Goal: Task Accomplishment & Management: Complete application form

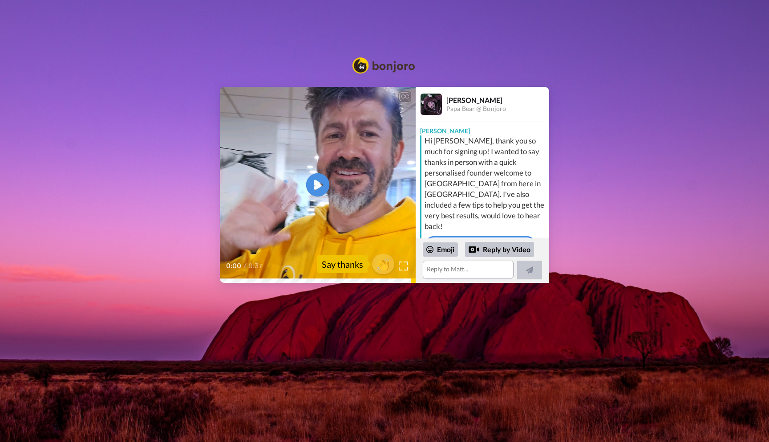
click at [314, 185] on icon at bounding box center [318, 185] width 24 height 24
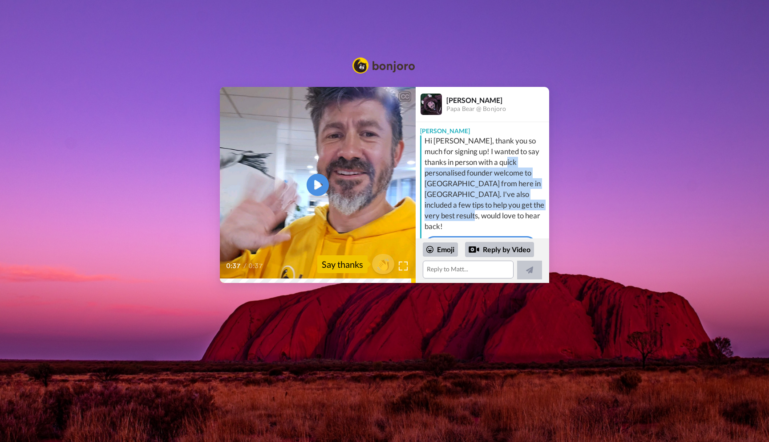
drag, startPoint x: 514, startPoint y: 203, endPoint x: 482, endPoint y: 160, distance: 53.1
click at [482, 160] on div "Hi [PERSON_NAME], thank you so much for signing up! I wanted to say thanks in p…" at bounding box center [486, 183] width 122 height 96
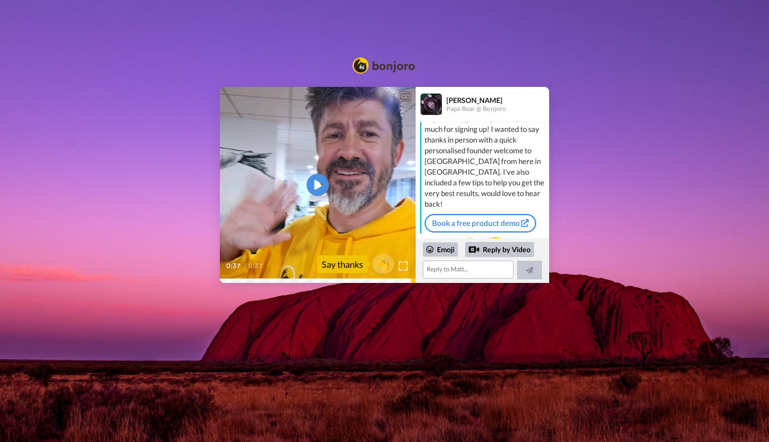
scroll to position [36, 0]
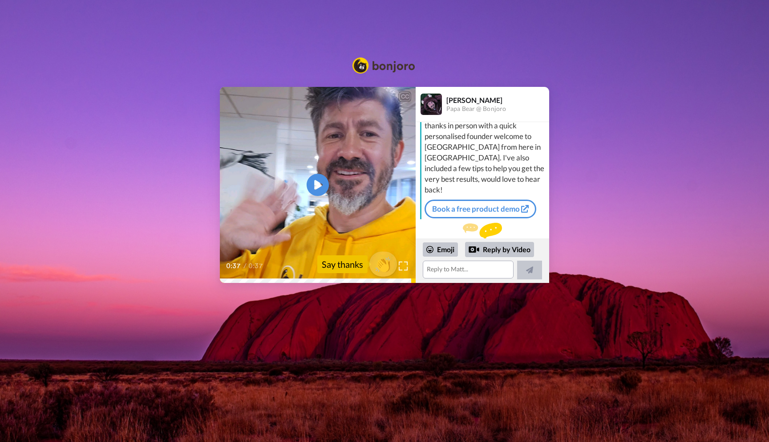
click at [386, 268] on span "👏" at bounding box center [383, 264] width 28 height 18
click at [467, 275] on textarea "👏" at bounding box center [468, 269] width 91 height 18
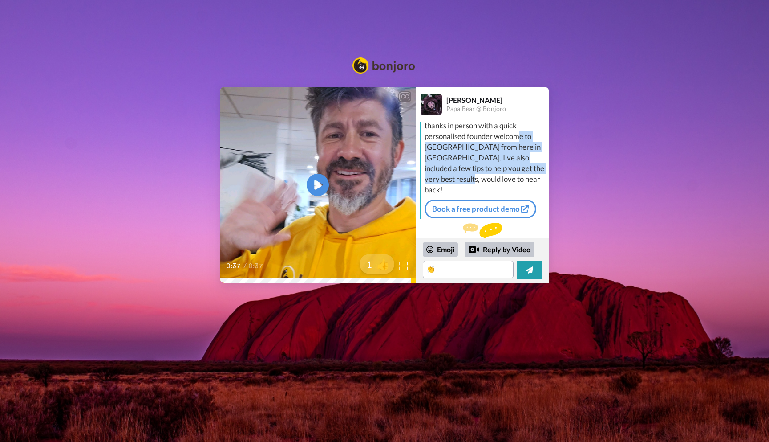
drag, startPoint x: 514, startPoint y: 167, endPoint x: 478, endPoint y: 134, distance: 49.1
click at [478, 134] on div "Hi Eric, thank you so much for signing up! I wanted to say thanks in person wit…" at bounding box center [486, 147] width 122 height 96
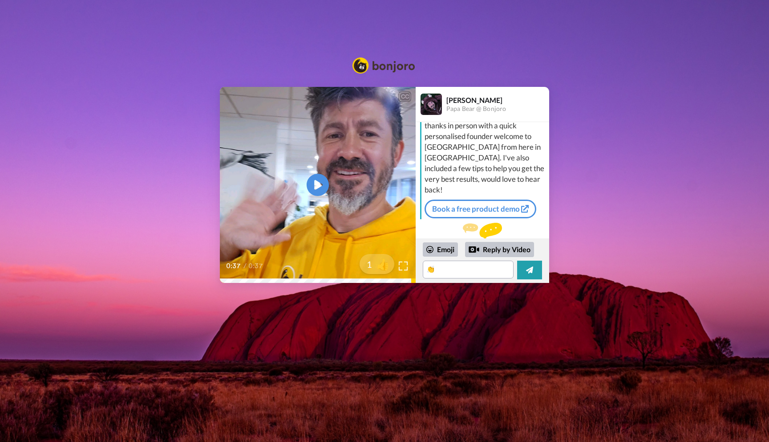
scroll to position [0, 0]
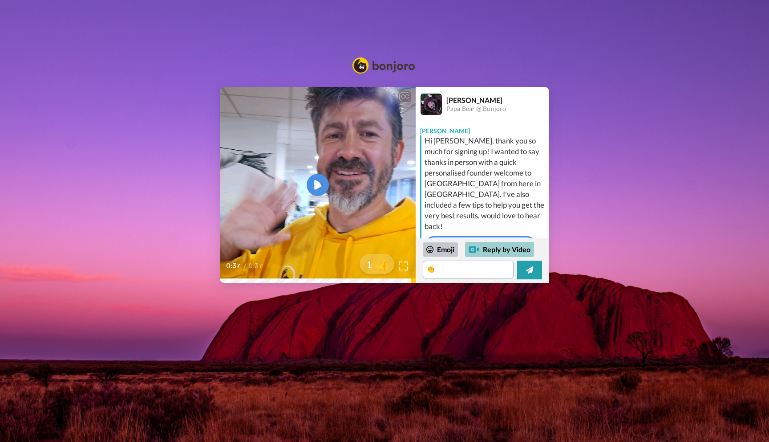
click at [502, 253] on div "Reply by Video" at bounding box center [499, 249] width 69 height 15
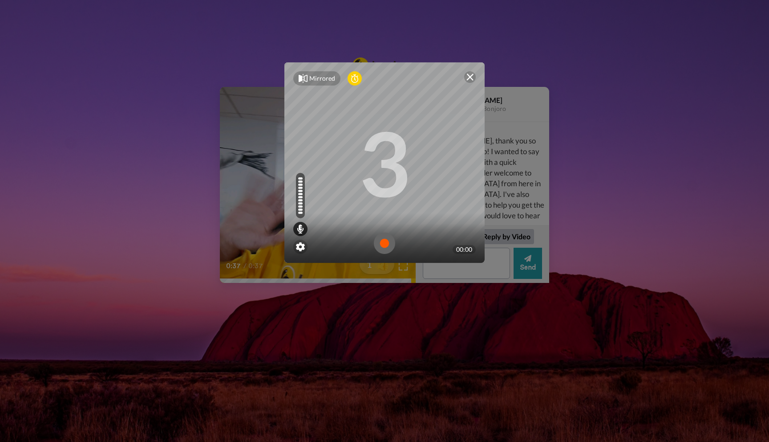
click at [472, 82] on div at bounding box center [470, 77] width 12 height 12
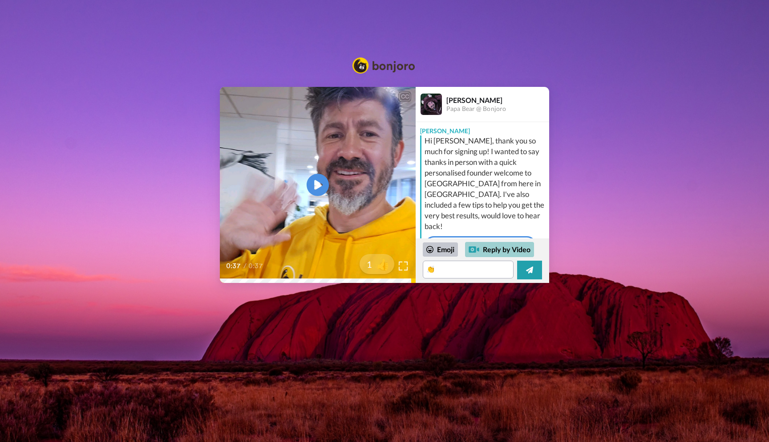
click at [498, 250] on div "Reply by Video" at bounding box center [499, 249] width 69 height 15
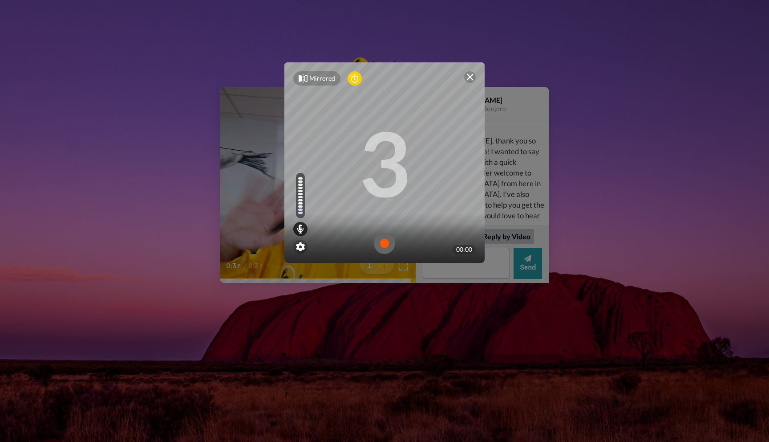
click at [392, 247] on img at bounding box center [384, 242] width 21 height 21
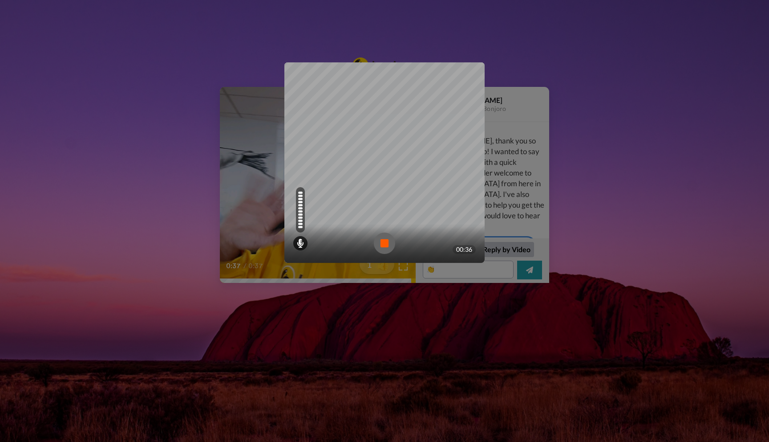
click at [385, 245] on img at bounding box center [384, 242] width 21 height 21
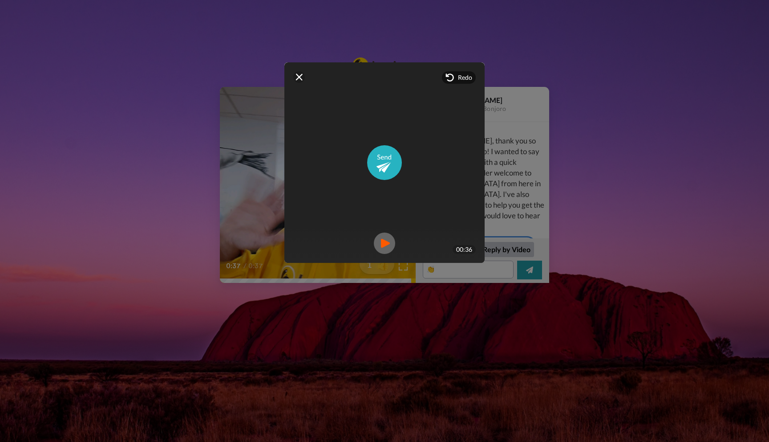
click at [385, 243] on img at bounding box center [384, 242] width 21 height 21
click at [423, 189] on video at bounding box center [384, 162] width 401 height 200
click at [389, 240] on img at bounding box center [384, 242] width 21 height 21
click at [384, 156] on img at bounding box center [384, 162] width 35 height 35
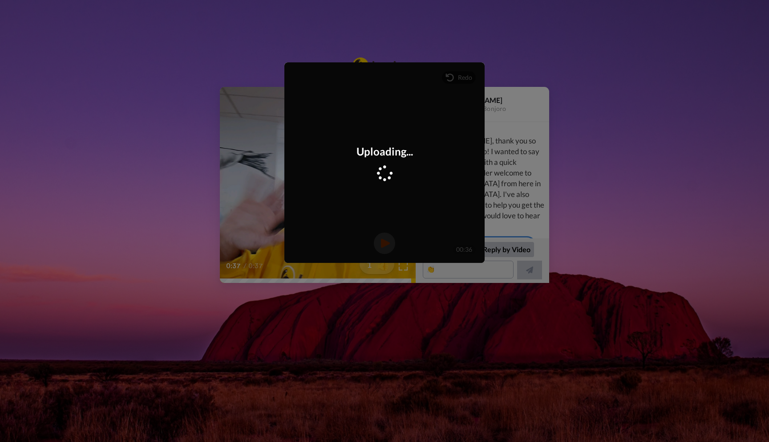
scroll to position [98, 0]
click at [300, 76] on div "Video Sent" at bounding box center [384, 162] width 200 height 200
click at [304, 76] on div "Video Sent" at bounding box center [384, 162] width 200 height 200
click at [300, 73] on div "Video Sent" at bounding box center [384, 162] width 200 height 200
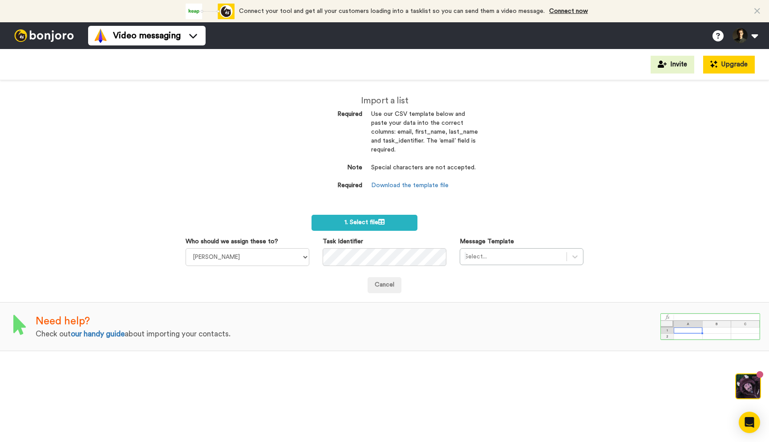
click at [733, 65] on button "Upgrade" at bounding box center [729, 65] width 52 height 18
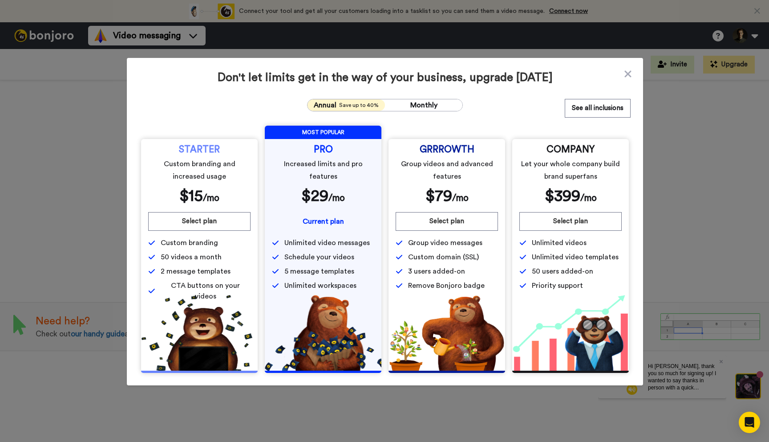
click at [330, 193] on span "/mo" at bounding box center [336, 197] width 16 height 9
drag, startPoint x: 408, startPoint y: 286, endPoint x: 483, endPoint y: 285, distance: 75.7
click at [483, 286] on span "Remove Bonjoro badge" at bounding box center [447, 285] width 102 height 11
click at [483, 285] on span "Remove Bonjoro badge" at bounding box center [447, 285] width 102 height 11
drag, startPoint x: 492, startPoint y: 285, endPoint x: 398, endPoint y: 285, distance: 93.5
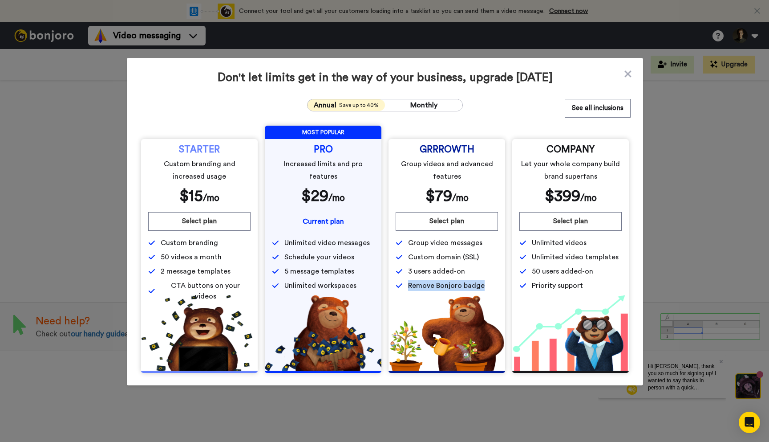
click at [398, 285] on span "Remove Bonjoro badge" at bounding box center [447, 285] width 102 height 11
click at [398, 285] on icon at bounding box center [399, 285] width 7 height 7
click at [628, 73] on icon at bounding box center [627, 73] width 7 height 7
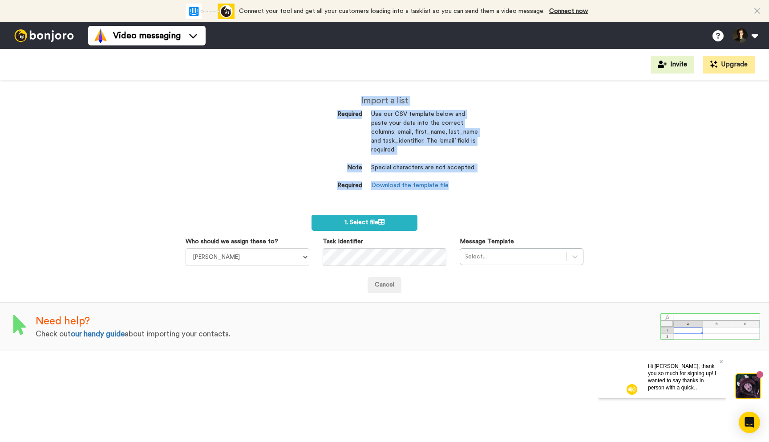
drag, startPoint x: 337, startPoint y: 94, endPoint x: 504, endPoint y: 197, distance: 196.4
click at [504, 197] on div "Import a list Required Use our CSV template below and paste your data into the …" at bounding box center [384, 260] width 769 height 361
drag, startPoint x: 469, startPoint y: 185, endPoint x: 326, endPoint y: 102, distance: 165.5
click at [326, 100] on div "Import a list Required Use our CSV template below and paste your data into the …" at bounding box center [384, 152] width 187 height 112
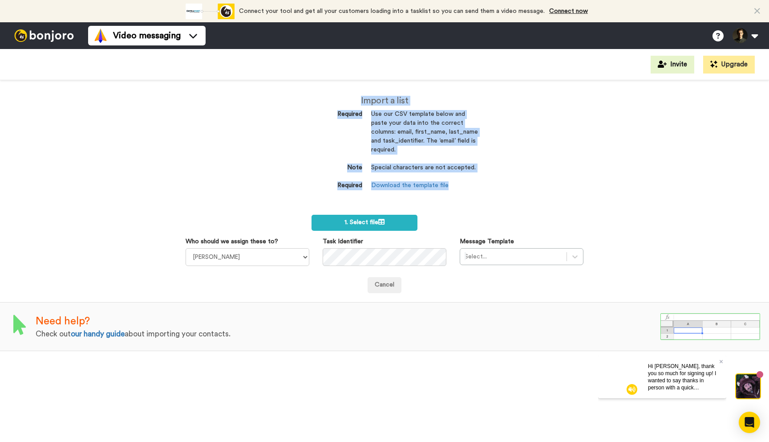
click at [326, 102] on h2 "Import a list" at bounding box center [384, 101] width 187 height 10
drag, startPoint x: 325, startPoint y: 98, endPoint x: 483, endPoint y: 190, distance: 182.9
click at [482, 190] on div "Import a list Required Use our CSV template below and paste your data into the …" at bounding box center [384, 147] width 200 height 134
click at [483, 190] on div "Import a list Required Use our CSV template below and paste your data into the …" at bounding box center [384, 147] width 200 height 134
drag, startPoint x: 492, startPoint y: 190, endPoint x: 312, endPoint y: 94, distance: 204.1
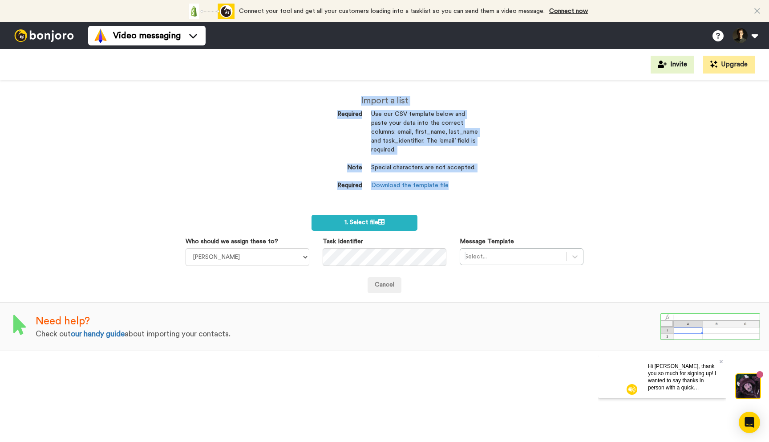
click at [312, 94] on div "Import a list Required Use our CSV template below and paste your data into the …" at bounding box center [384, 260] width 769 height 361
click at [312, 94] on div "Import a list Required Use our CSV template below and paste your data into the …" at bounding box center [384, 147] width 200 height 134
drag, startPoint x: 313, startPoint y: 94, endPoint x: 464, endPoint y: 188, distance: 177.7
click at [466, 188] on div "Import a list Required Use our CSV template below and paste your data into the …" at bounding box center [384, 147] width 200 height 134
click at [464, 188] on dd "Download the template file" at bounding box center [424, 185] width 107 height 9
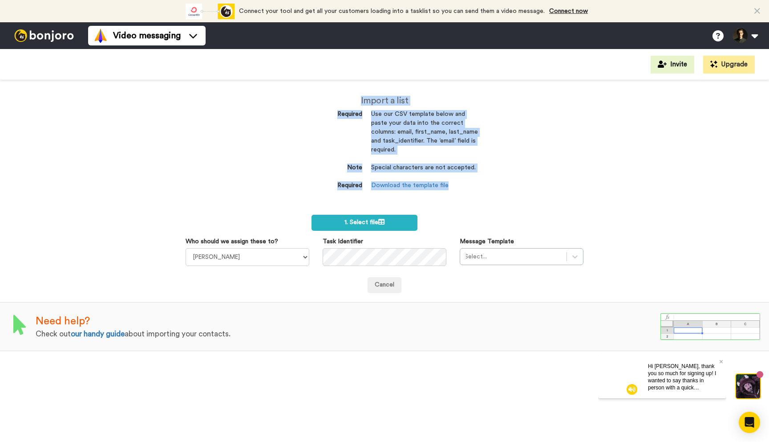
drag, startPoint x: 483, startPoint y: 188, endPoint x: 333, endPoint y: 97, distance: 174.7
click at [333, 97] on div "Import a list Required Use our CSV template below and paste your data into the …" at bounding box center [384, 147] width 200 height 134
click at [333, 97] on h2 "Import a list" at bounding box center [384, 101] width 187 height 10
drag, startPoint x: 332, startPoint y: 101, endPoint x: 501, endPoint y: 194, distance: 192.4
click at [501, 194] on div "Import a list Required Use our CSV template below and paste your data into the …" at bounding box center [384, 260] width 769 height 361
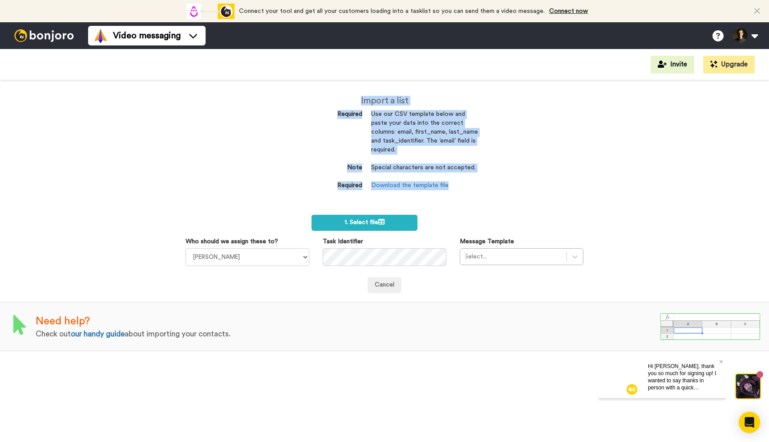
click at [501, 194] on div "Import a list Required Use our CSV template below and paste your data into the …" at bounding box center [384, 260] width 769 height 361
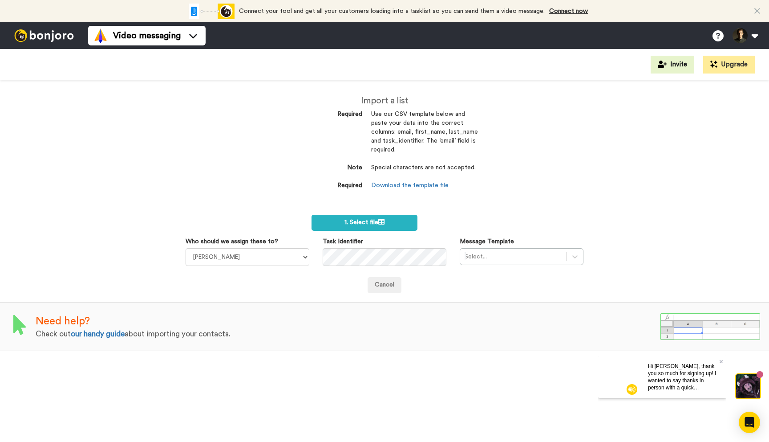
click at [501, 194] on div "Import a list Required Use our CSV template below and paste your data into the …" at bounding box center [384, 260] width 769 height 361
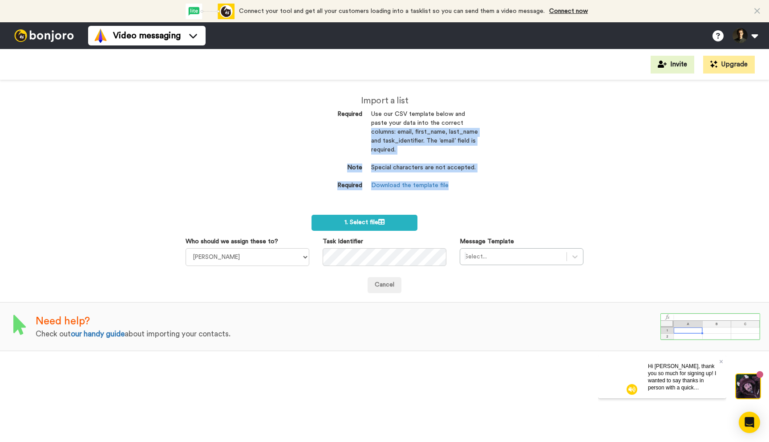
drag, startPoint x: 501, startPoint y: 194, endPoint x: 312, endPoint y: 127, distance: 200.3
click at [312, 127] on div "Import a list Required Use our CSV template below and paste your data into the …" at bounding box center [384, 260] width 769 height 361
click at [312, 127] on dl "Required Use our CSV template below and paste your data into the correct column…" at bounding box center [384, 150] width 187 height 80
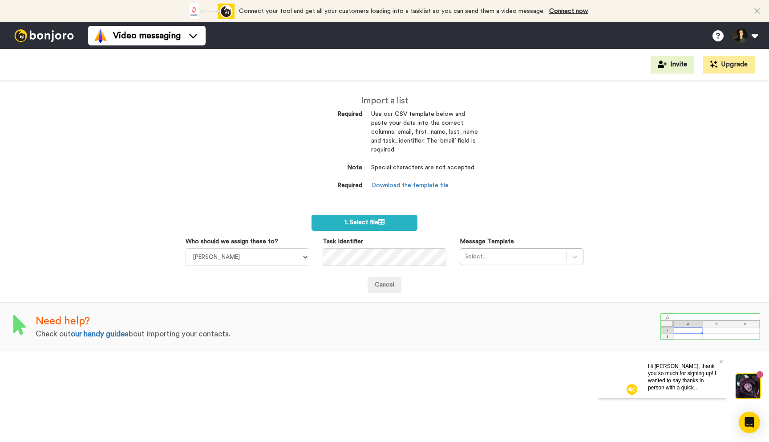
click at [383, 195] on div "Import a list Required Use our CSV template below and paste your data into the …" at bounding box center [384, 152] width 187 height 112
click at [748, 61] on button "Upgrade" at bounding box center [729, 65] width 52 height 18
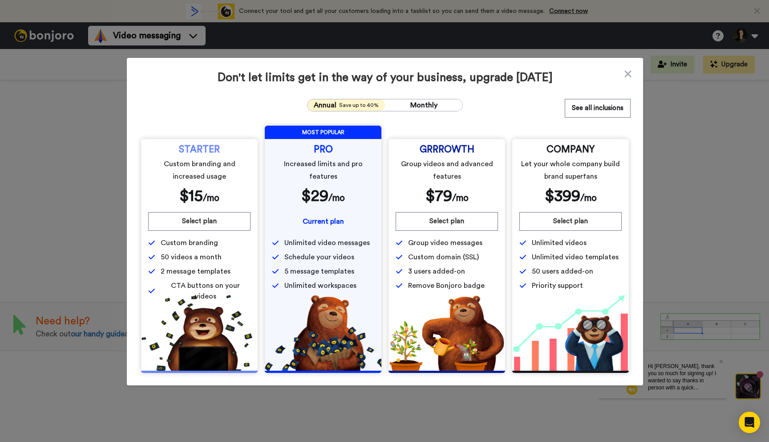
click at [306, 271] on span "5 message templates" at bounding box center [319, 271] width 70 height 11
click at [318, 223] on span "Current plan" at bounding box center [323, 221] width 41 height 7
click at [318, 191] on span "$ 29" at bounding box center [314, 196] width 27 height 16
click at [316, 238] on span "Unlimited video messages" at bounding box center [326, 242] width 85 height 11
click at [596, 104] on button "See all inclusions" at bounding box center [598, 108] width 66 height 19
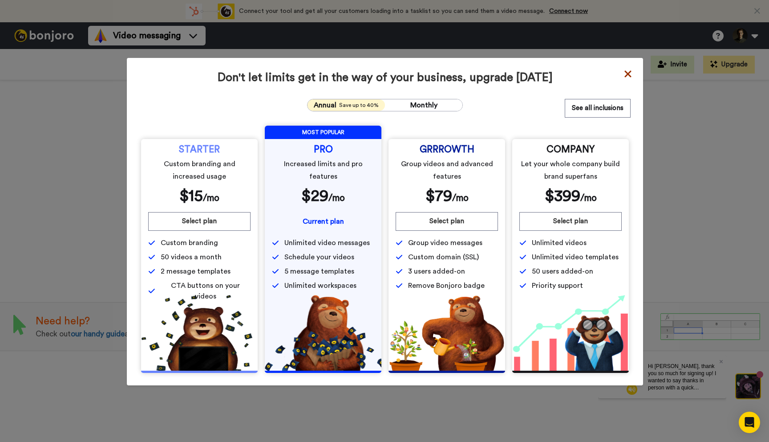
click at [627, 75] on icon at bounding box center [627, 73] width 7 height 7
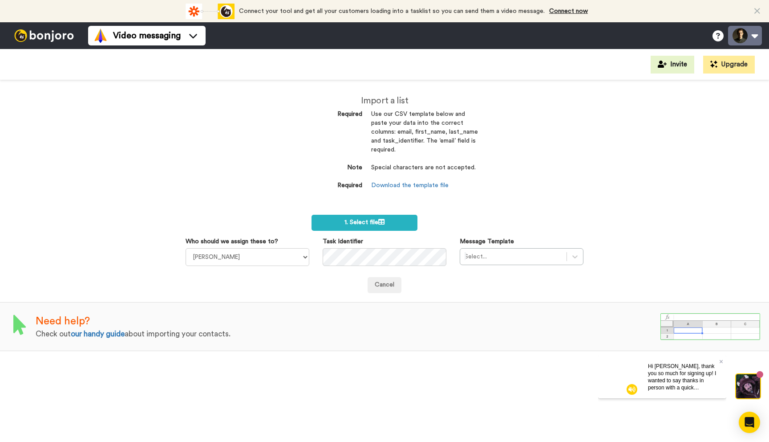
click at [748, 41] on button at bounding box center [745, 36] width 34 height 20
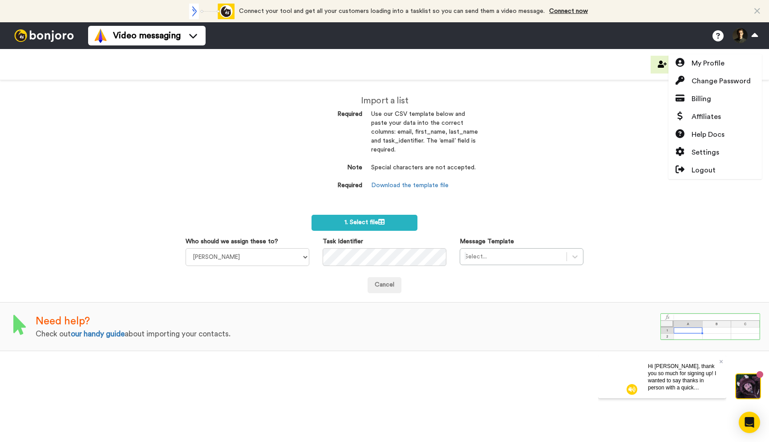
click at [595, 107] on div "Import a list Required Use our CSV template below and paste your data into the …" at bounding box center [384, 260] width 769 height 361
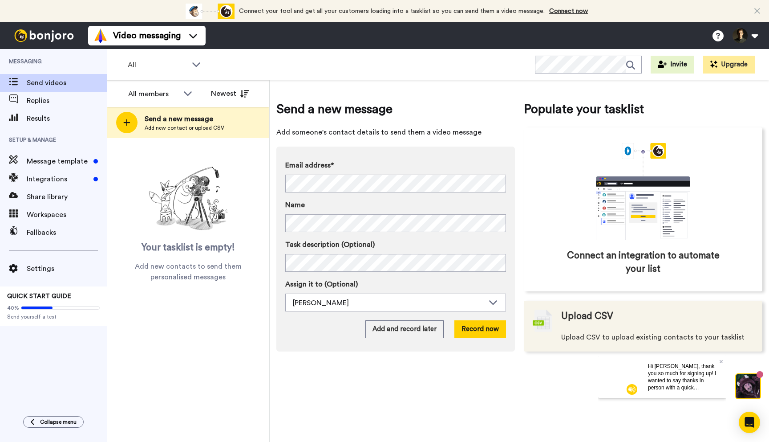
click at [627, 321] on div "Upload CSV Upload CSV to upload existing contacts to your tasklist" at bounding box center [652, 325] width 183 height 33
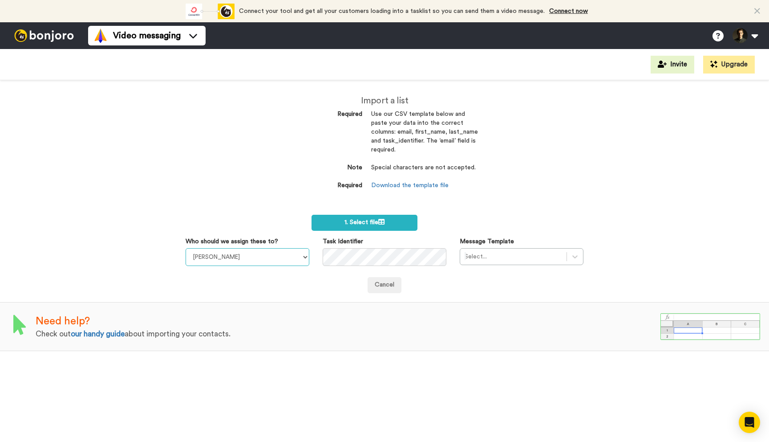
click at [228, 254] on select "[PERSON_NAME]" at bounding box center [248, 257] width 124 height 18
click at [361, 223] on span "1. Select file" at bounding box center [364, 222] width 40 height 6
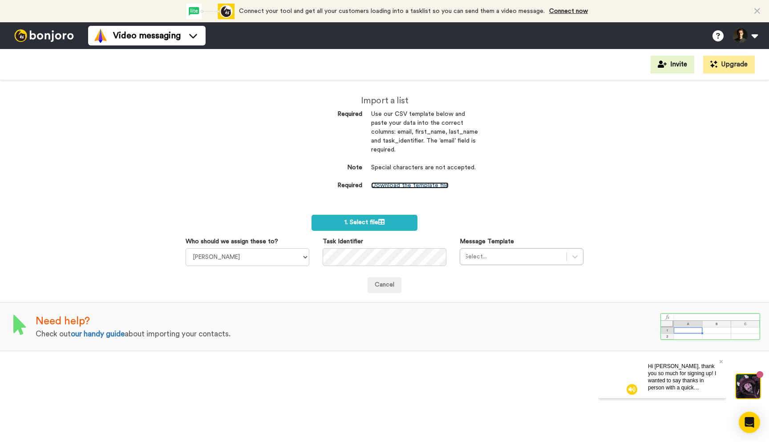
click at [413, 186] on link "Download the template file" at bounding box center [409, 185] width 77 height 6
click at [707, 378] on span "Hi [PERSON_NAME], thank you so much for signing up! I wanted to say thanks in p…" at bounding box center [682, 408] width 68 height 92
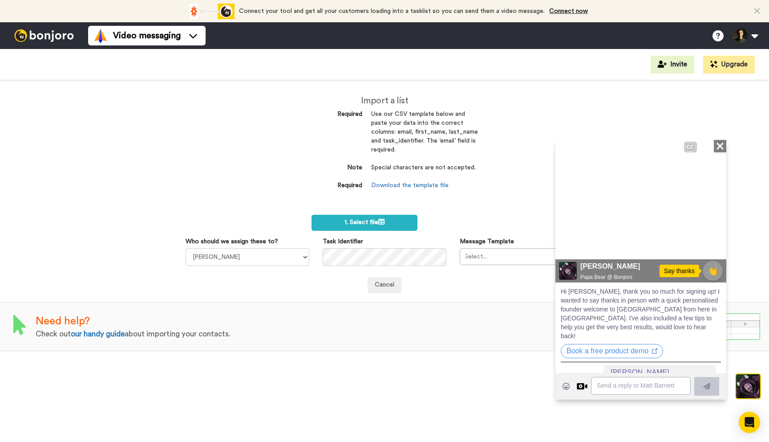
click at [719, 143] on icon "Close" at bounding box center [720, 145] width 9 height 11
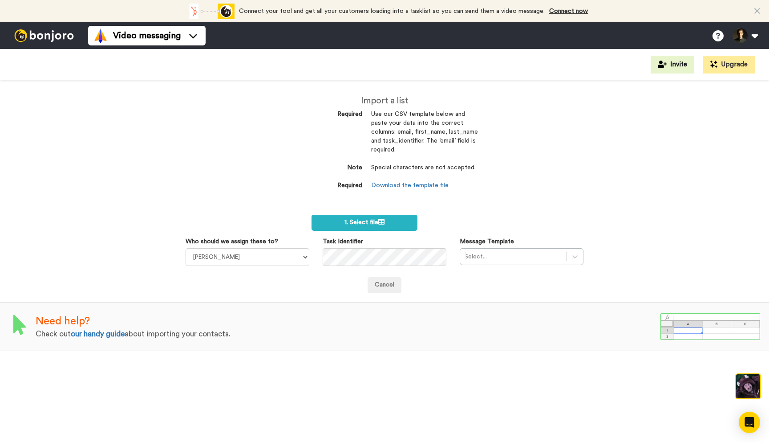
click at [496, 176] on div "Import a list Required Use our CSV template below and paste your data into the …" at bounding box center [384, 260] width 769 height 361
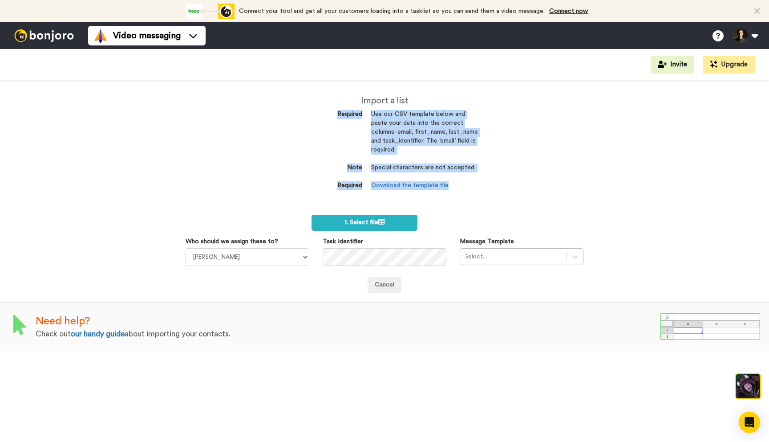
drag, startPoint x: 478, startPoint y: 190, endPoint x: 477, endPoint y: 104, distance: 85.5
click at [477, 104] on div "Import a list Required Use our CSV template below and paste your data into the …" at bounding box center [384, 147] width 200 height 134
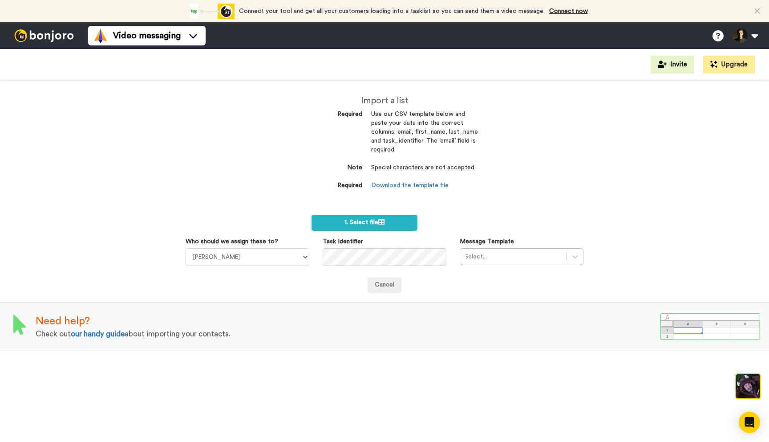
click at [489, 137] on div "Import a list Required Use our CSV template below and paste your data into the …" at bounding box center [384, 260] width 769 height 361
click at [560, 9] on link "Connect now" at bounding box center [568, 11] width 39 height 6
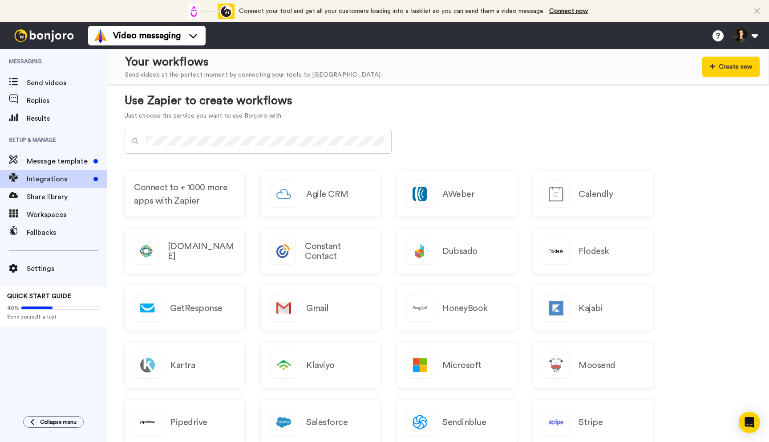
scroll to position [409, 0]
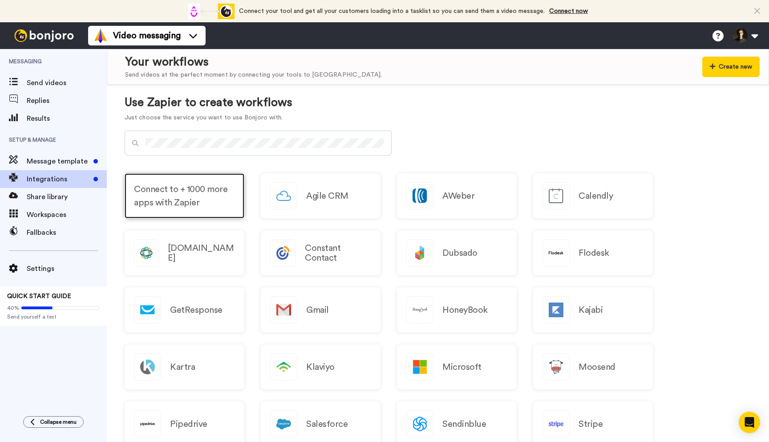
click at [218, 190] on span "Connect to + 1000 more apps with Zapier" at bounding box center [184, 195] width 101 height 27
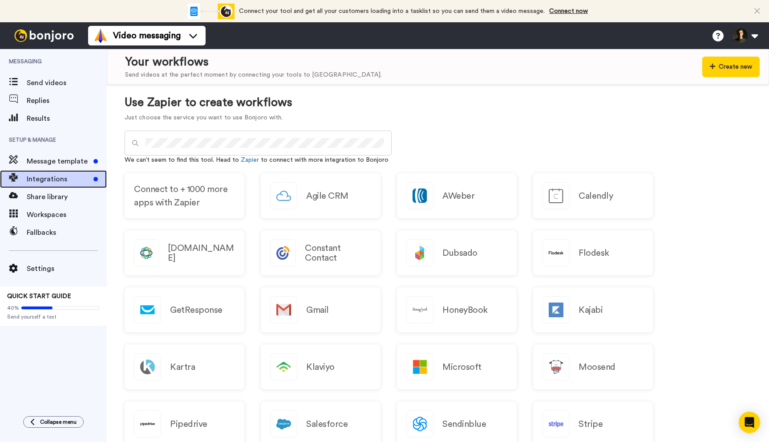
click at [80, 177] on span "Integrations" at bounding box center [58, 179] width 63 height 11
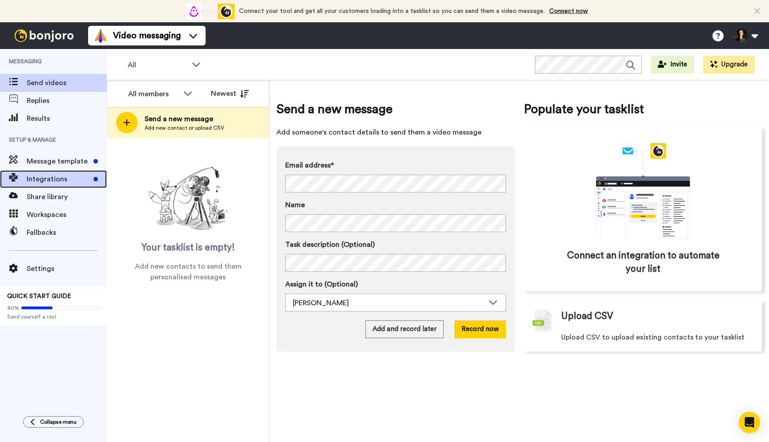
click at [56, 182] on span "Integrations" at bounding box center [58, 179] width 63 height 11
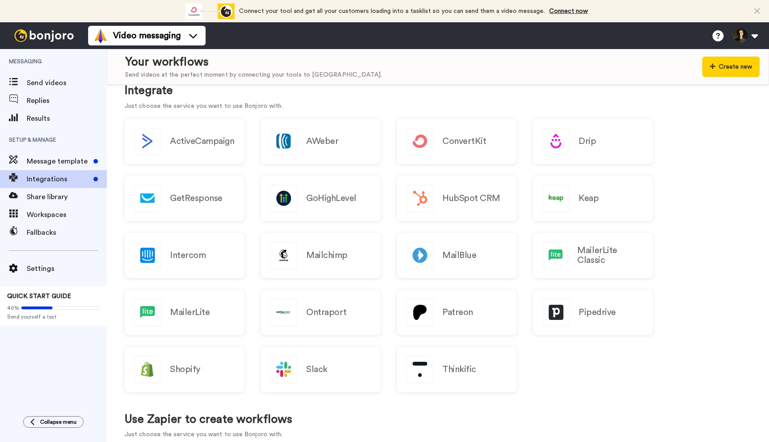
scroll to position [92, 0]
